Goal: Task Accomplishment & Management: Complete application form

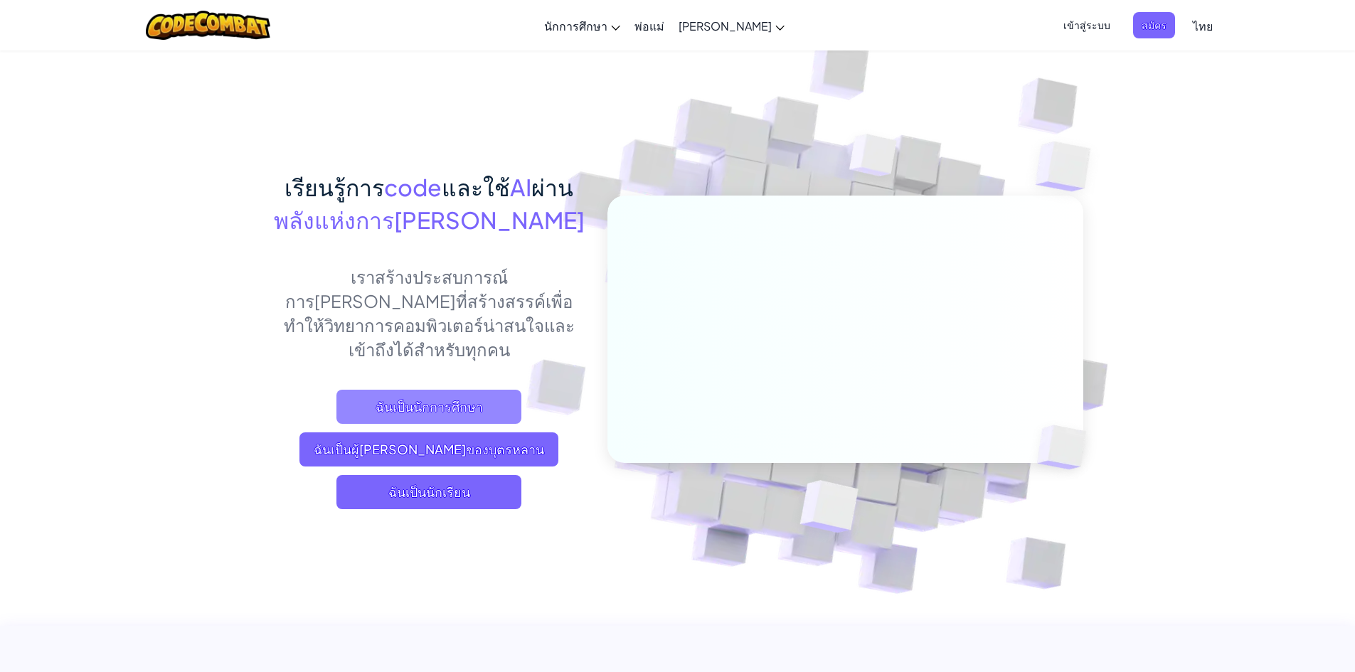
click at [403, 390] on span "ฉันเป็นนักการศึกษา" at bounding box center [429, 407] width 185 height 34
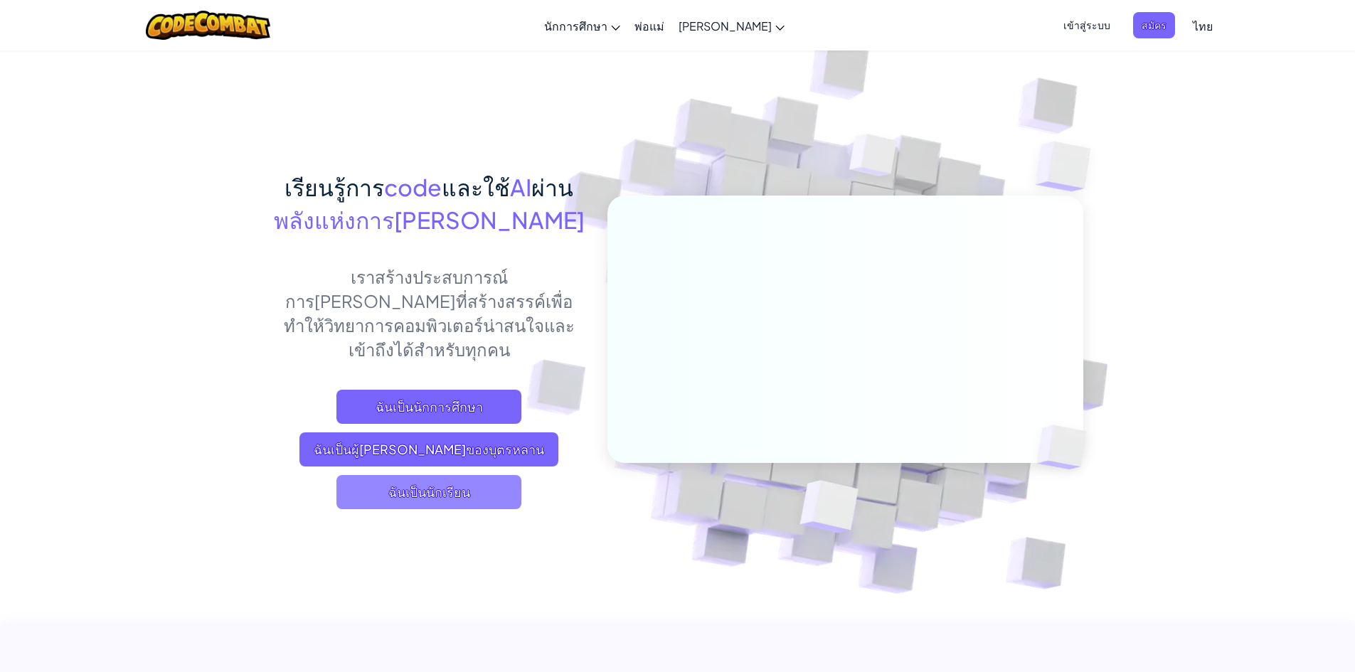
click at [352, 475] on span "ฉันเป็นนักเรียน" at bounding box center [429, 492] width 185 height 34
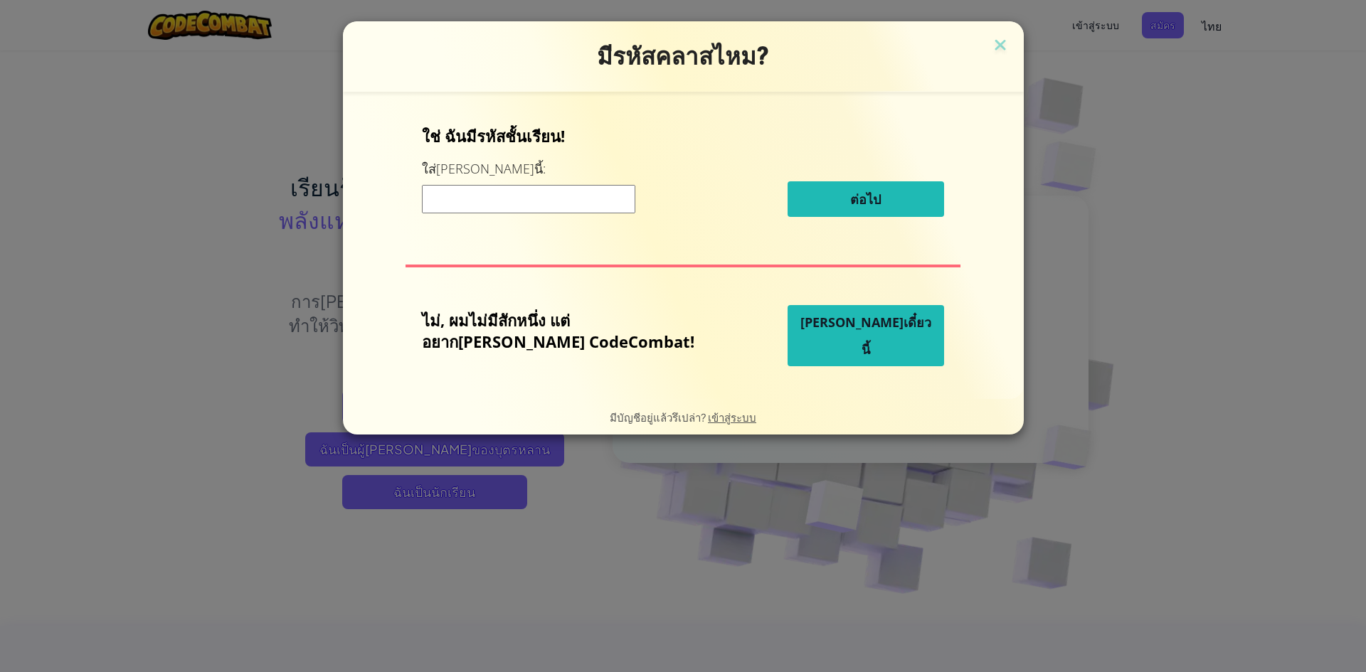
click at [610, 200] on input at bounding box center [528, 199] width 213 height 28
type input "FruitBoatWide"
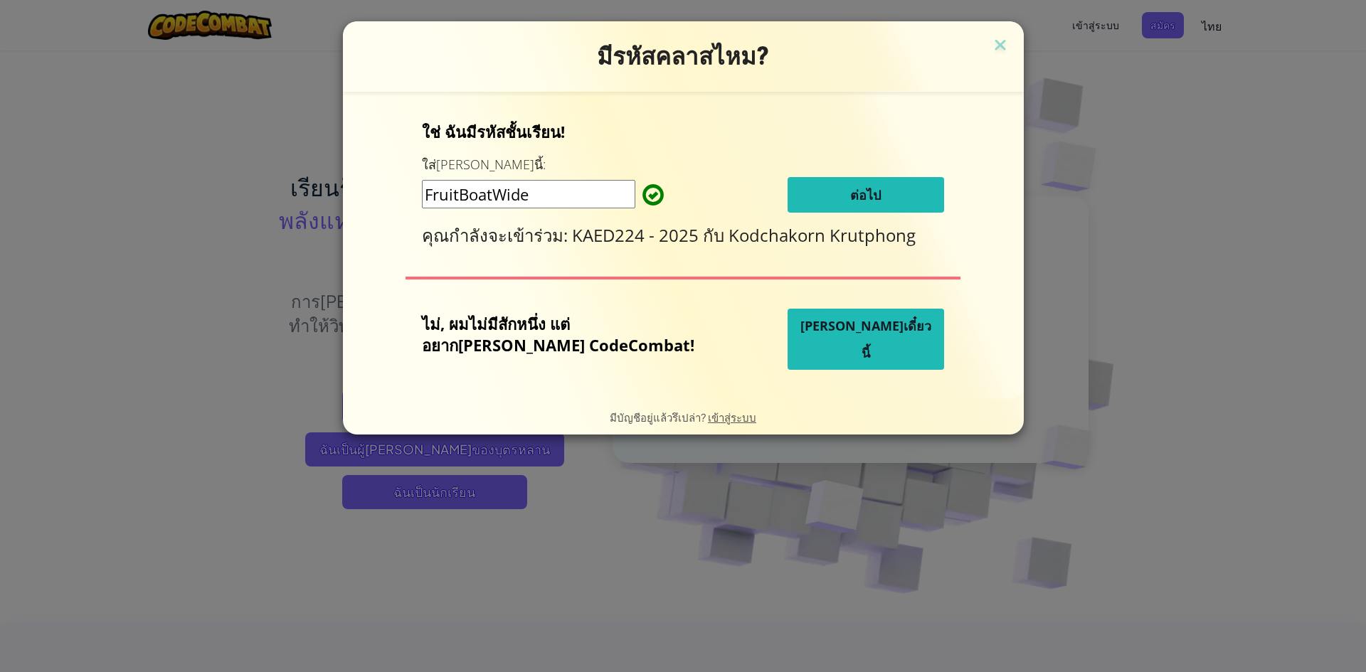
click at [850, 199] on span "ต่อไป" at bounding box center [865, 194] width 31 height 17
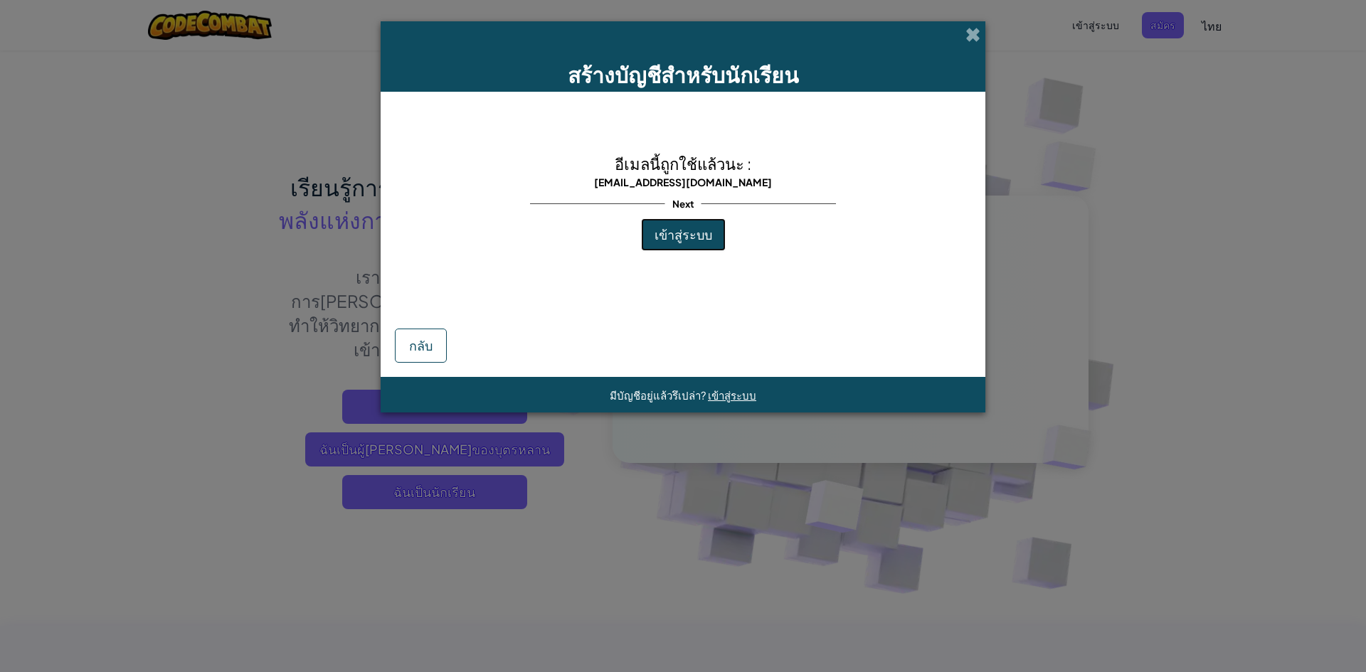
click at [692, 237] on span "เข้าสู่ระบบ" at bounding box center [684, 234] width 58 height 16
